Goal: Task Accomplishment & Management: Use online tool/utility

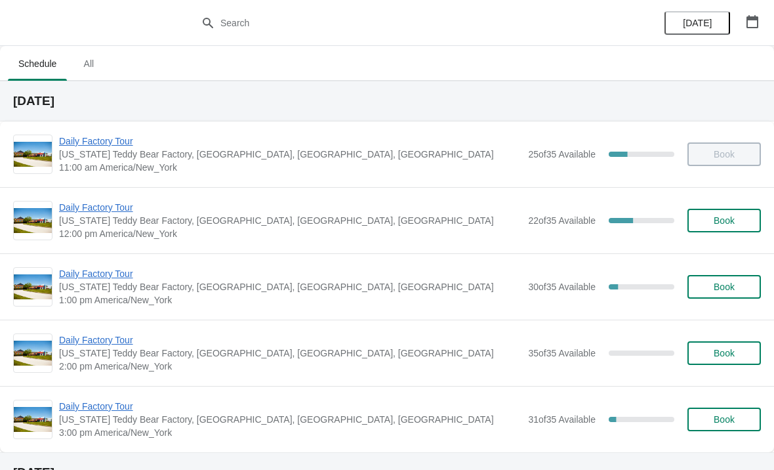
click at [131, 221] on span "[US_STATE] Teddy Bear Factory, [GEOGRAPHIC_DATA], [GEOGRAPHIC_DATA], [GEOGRAPHI…" at bounding box center [290, 220] width 463 height 13
click at [128, 213] on span "Daily Factory Tour" at bounding box center [290, 207] width 463 height 13
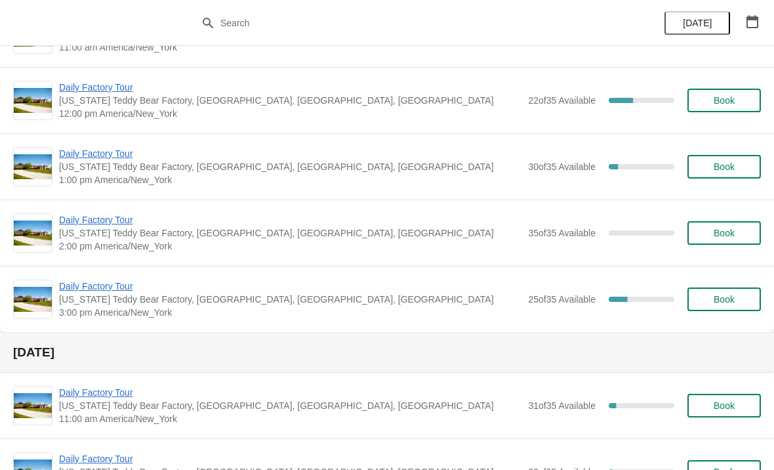
scroll to position [60, 0]
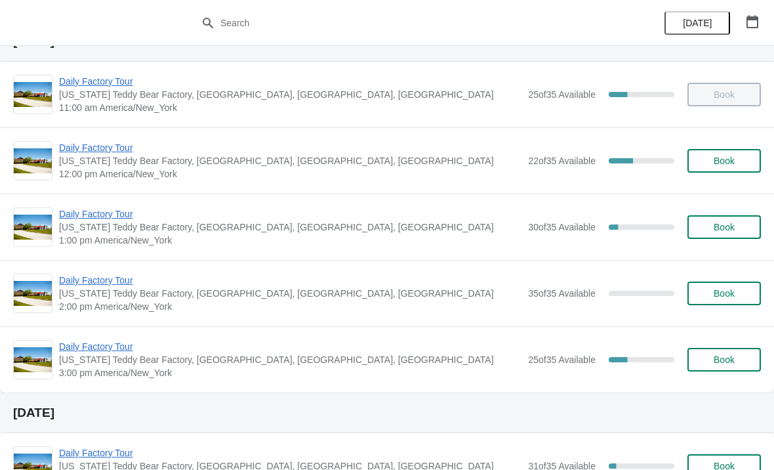
click at [359, 219] on span "Daily Factory Tour" at bounding box center [290, 213] width 463 height 13
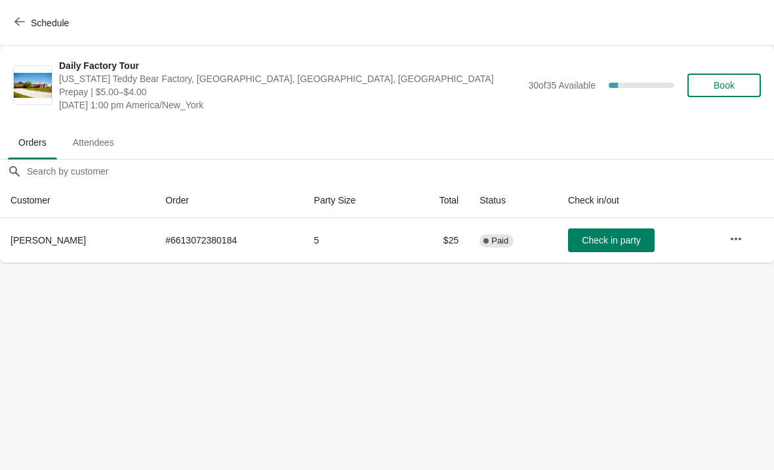
scroll to position [0, 1]
click at [108, 139] on span "Attendees" at bounding box center [93, 143] width 62 height 24
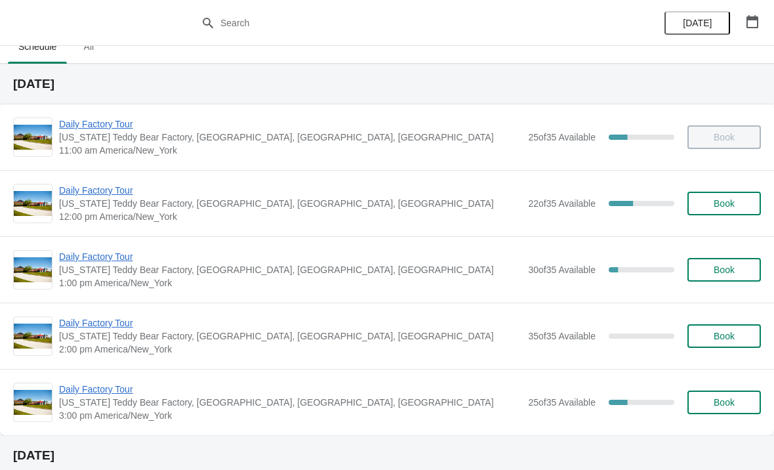
scroll to position [49, 0]
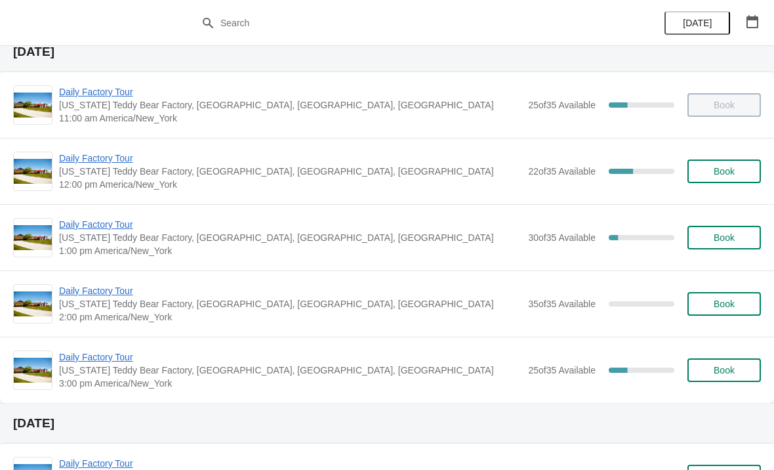
click at [152, 187] on span "12:00 pm America/New_York" at bounding box center [290, 184] width 463 height 13
click at [243, 183] on span "12:00 pm America/New_York" at bounding box center [290, 184] width 463 height 13
click at [77, 162] on span "Daily Factory Tour" at bounding box center [290, 158] width 463 height 13
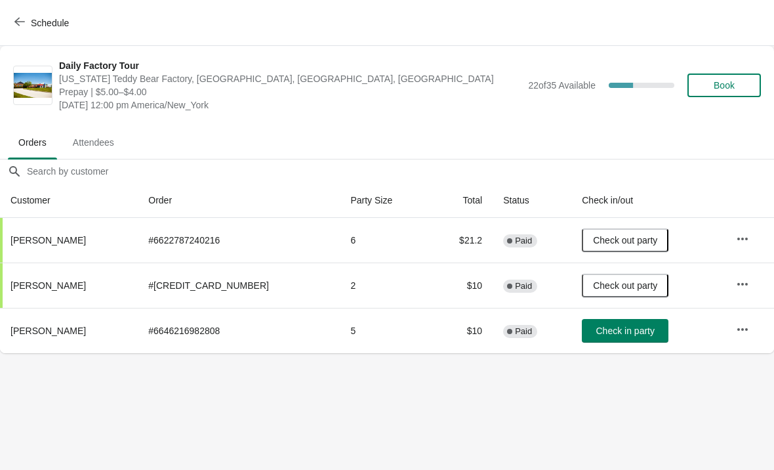
click at [751, 328] on button "button" at bounding box center [743, 330] width 24 height 24
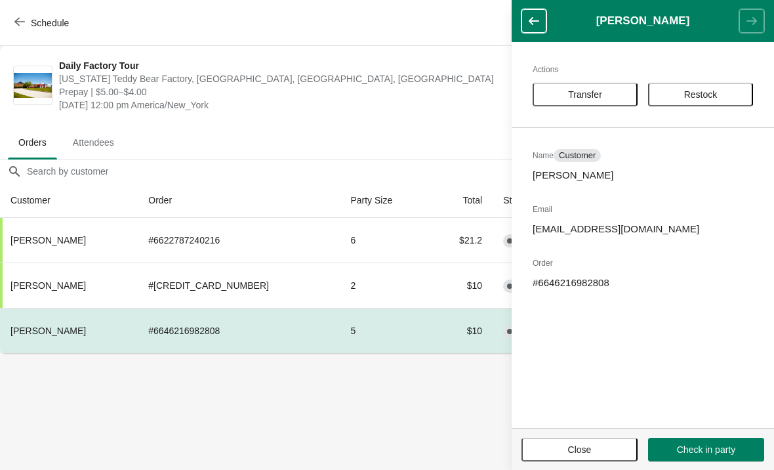
click at [615, 91] on span "Transfer" at bounding box center [585, 94] width 81 height 11
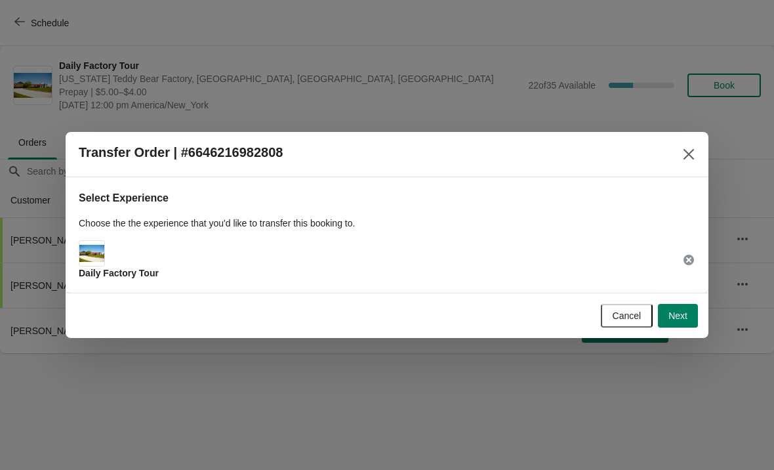
click at [683, 311] on span "Next" at bounding box center [678, 315] width 19 height 11
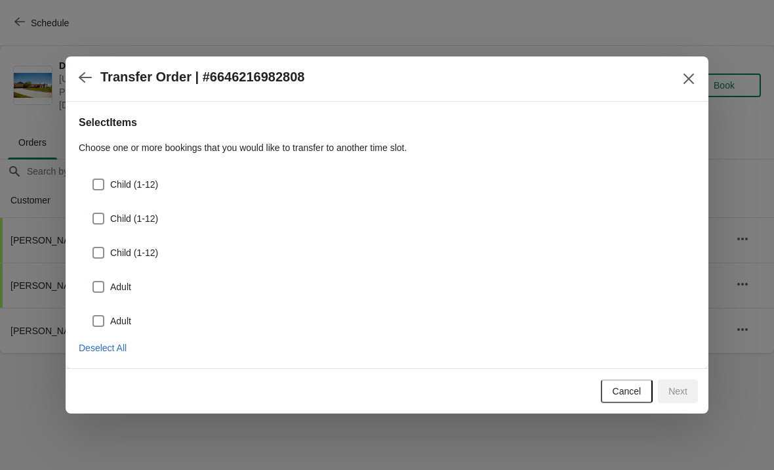
click at [681, 88] on button "Close" at bounding box center [689, 79] width 24 height 24
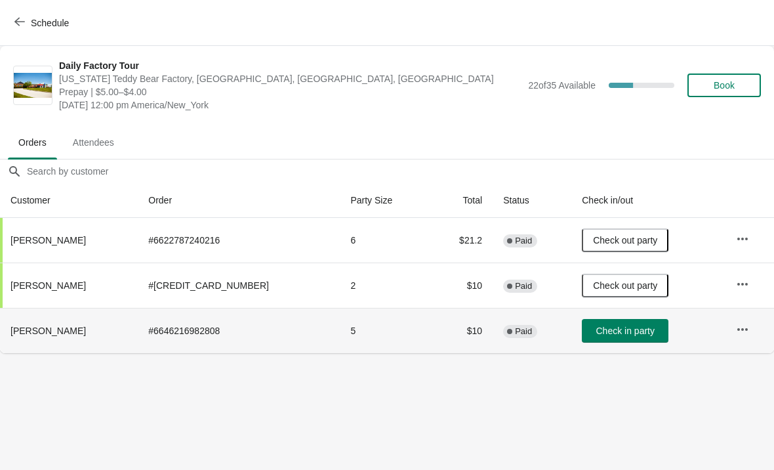
click at [405, 335] on td "5" at bounding box center [385, 330] width 90 height 45
click at [430, 333] on td "$10" at bounding box center [461, 330] width 63 height 45
click at [86, 343] on th "[PERSON_NAME]" at bounding box center [69, 330] width 138 height 45
click at [197, 336] on td "# 6646216982808" at bounding box center [239, 330] width 202 height 45
click at [748, 321] on button "button" at bounding box center [743, 330] width 24 height 24
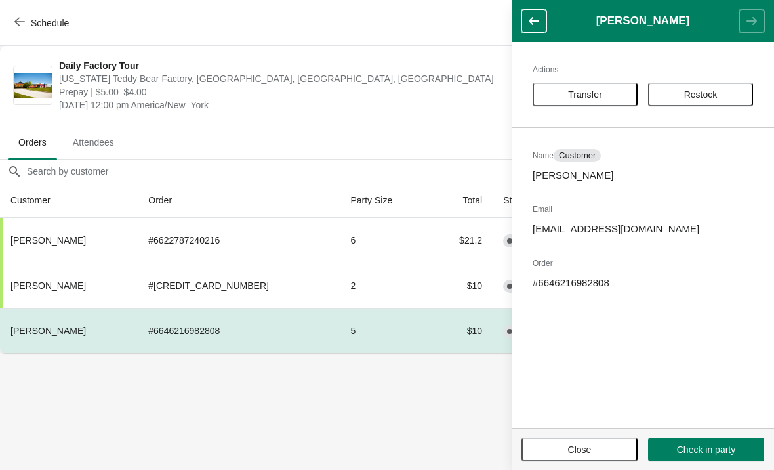
click at [603, 95] on span "Transfer" at bounding box center [585, 94] width 34 height 11
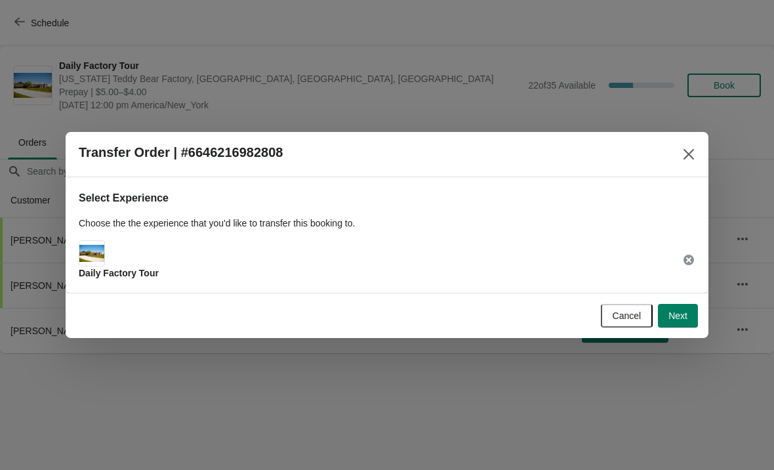
click at [683, 315] on span "Next" at bounding box center [678, 315] width 19 height 11
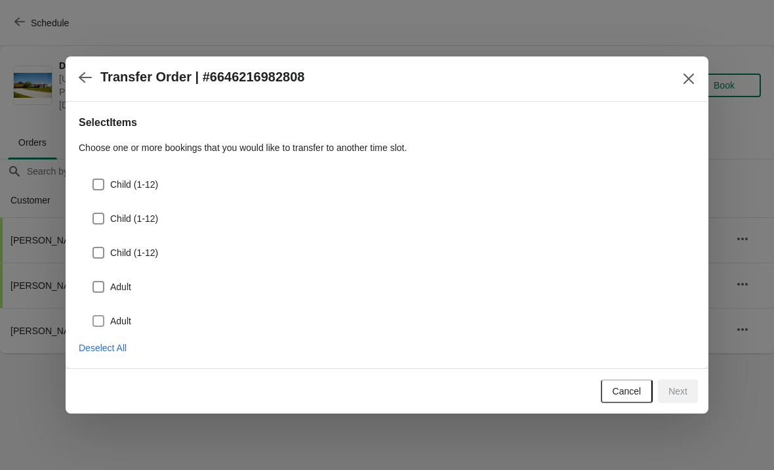
click at [98, 316] on span at bounding box center [99, 321] width 12 height 12
click at [93, 316] on input "Adult" at bounding box center [93, 315] width 1 height 1
checkbox input "true"
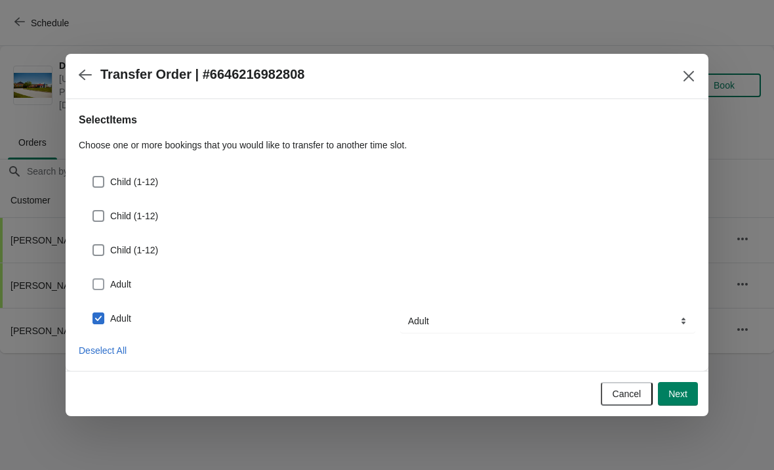
click at [103, 283] on span at bounding box center [99, 284] width 12 height 12
click at [93, 279] on input "Adult" at bounding box center [93, 278] width 1 height 1
checkbox input "true"
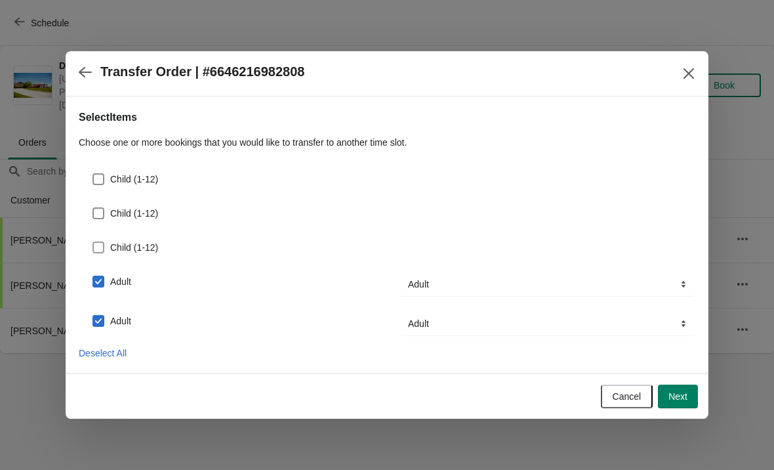
click at [99, 246] on span at bounding box center [99, 248] width 12 height 12
click at [93, 242] on input "Child (1-12)" at bounding box center [93, 242] width 1 height 1
checkbox input "true"
select select "Child (1-12)"
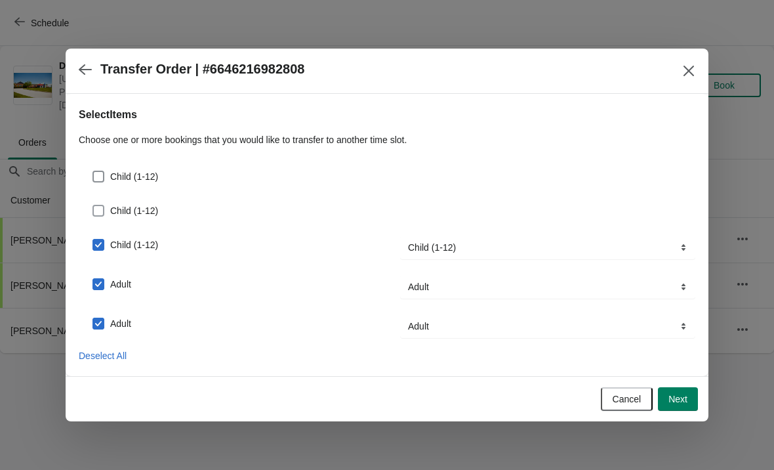
click at [102, 208] on span at bounding box center [99, 211] width 12 height 12
click at [93, 205] on input "Child (1-12)" at bounding box center [93, 205] width 1 height 1
checkbox input "true"
select select "Child (1-12)"
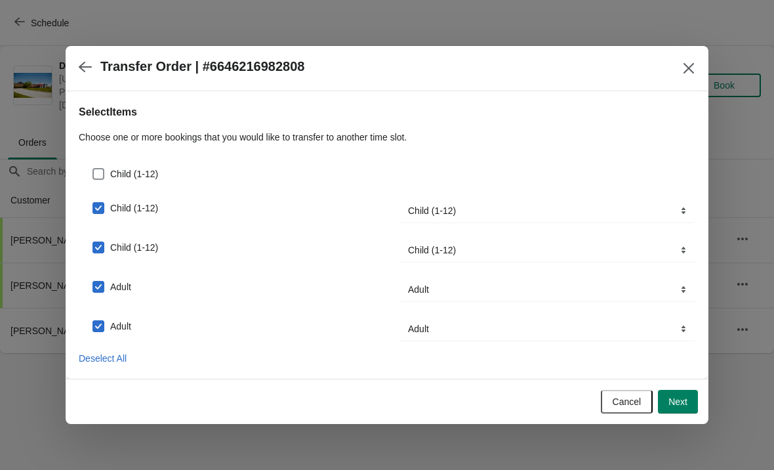
click at [101, 169] on span at bounding box center [99, 174] width 12 height 12
click at [93, 169] on input "Child (1-12)" at bounding box center [93, 168] width 1 height 1
checkbox input "true"
select select "Child (1-12)"
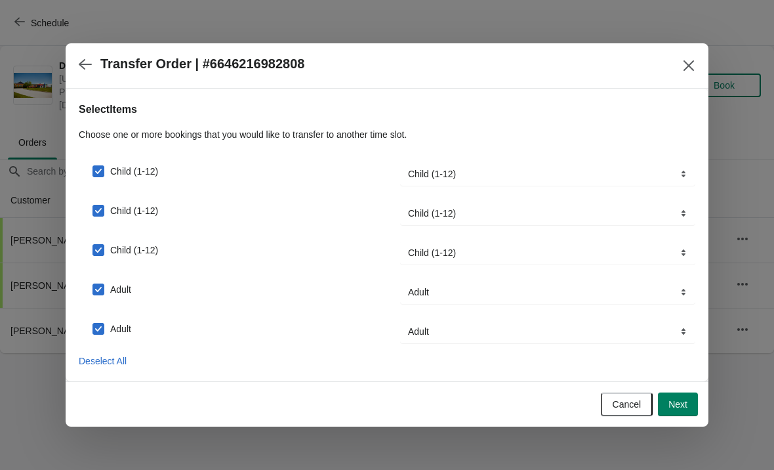
click at [684, 402] on span "Next" at bounding box center [678, 404] width 19 height 11
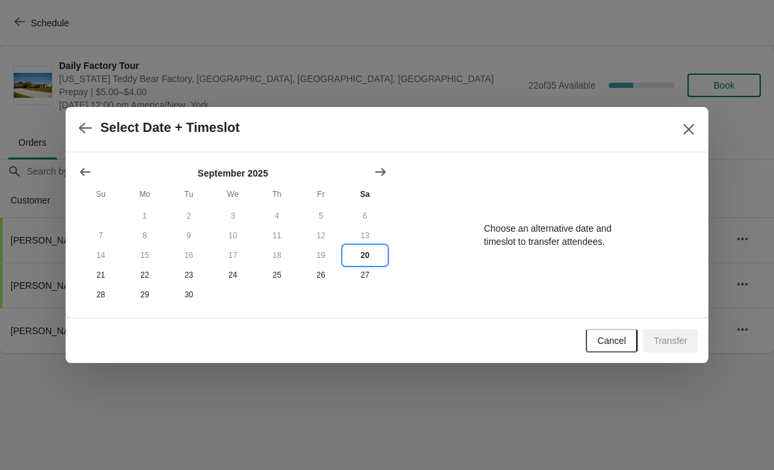
click at [358, 257] on button "20" at bounding box center [365, 255] width 44 height 20
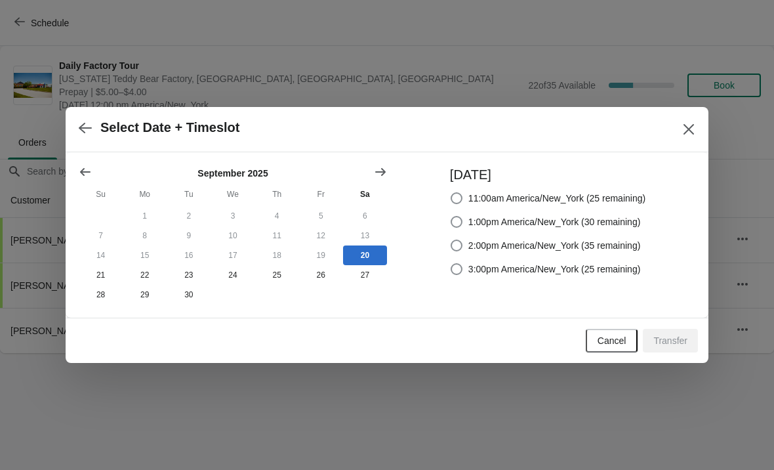
click at [627, 221] on span "1:00pm America/New_York (30 remaining)" at bounding box center [555, 221] width 173 height 13
click at [452, 217] on input "1:00pm America/New_York (30 remaining)" at bounding box center [451, 216] width 1 height 1
radio input "true"
click at [677, 343] on span "Transfer" at bounding box center [671, 340] width 34 height 11
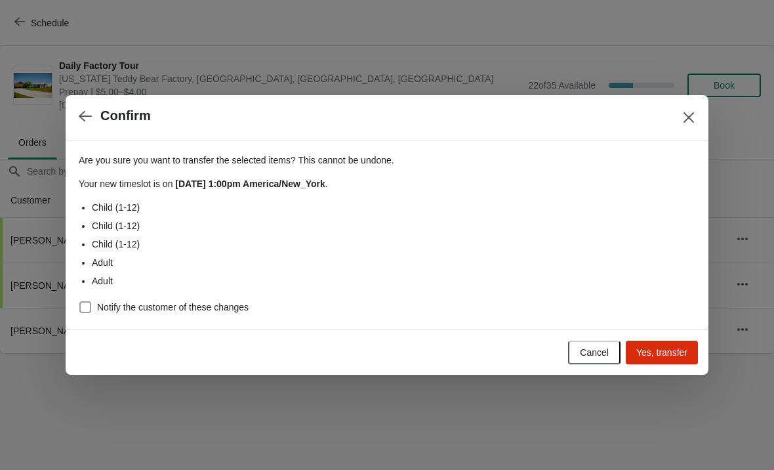
click at [226, 303] on span "Notify the customer of these changes" at bounding box center [173, 307] width 152 height 13
click at [80, 302] on input "Notify the customer of these changes" at bounding box center [79, 301] width 1 height 1
checkbox input "true"
click at [673, 351] on span "Yes, transfer" at bounding box center [662, 352] width 51 height 11
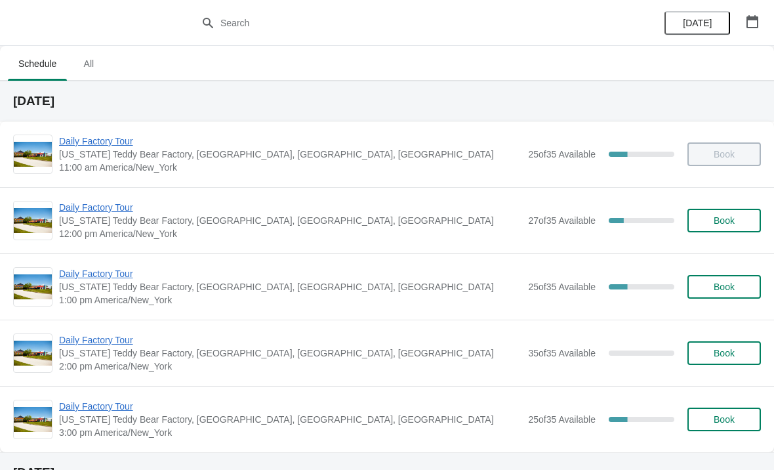
click at [240, 287] on span "[US_STATE] Teddy Bear Factory, [GEOGRAPHIC_DATA], [GEOGRAPHIC_DATA], [GEOGRAPHI…" at bounding box center [290, 286] width 463 height 13
click at [108, 279] on span "Daily Factory Tour" at bounding box center [290, 273] width 463 height 13
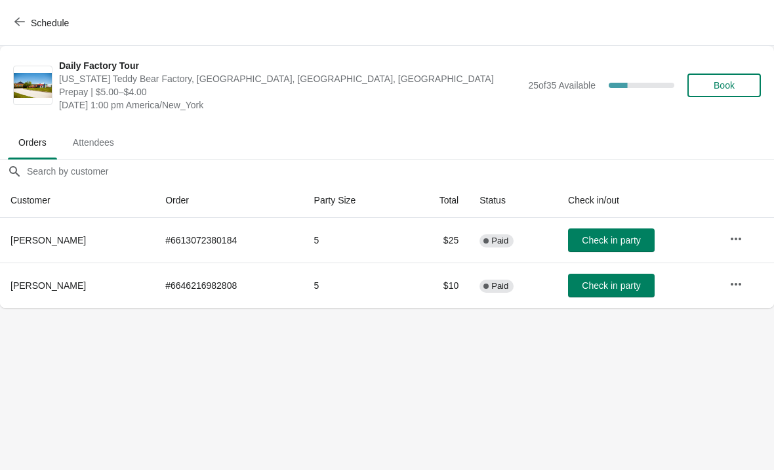
click at [301, 288] on td "# 6646216982808" at bounding box center [229, 285] width 148 height 45
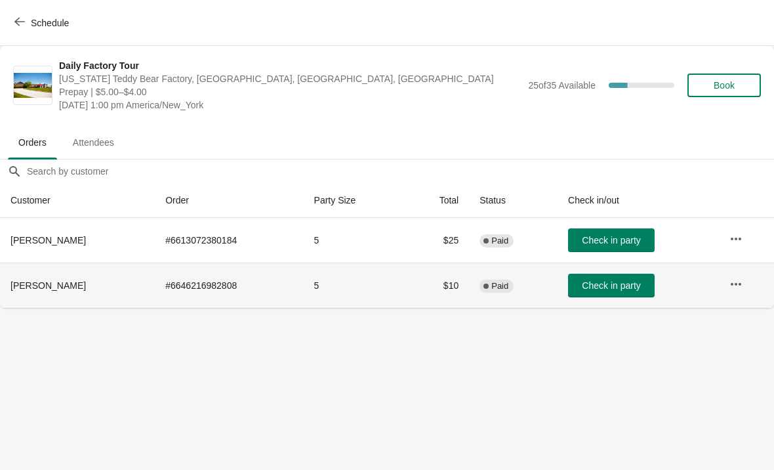
click at [297, 289] on td "# 6646216982808" at bounding box center [229, 285] width 148 height 45
click at [423, 286] on td "$10" at bounding box center [436, 285] width 65 height 45
click at [634, 293] on button "Check in party" at bounding box center [611, 286] width 87 height 24
